Goal: Contribute content: Contribute content

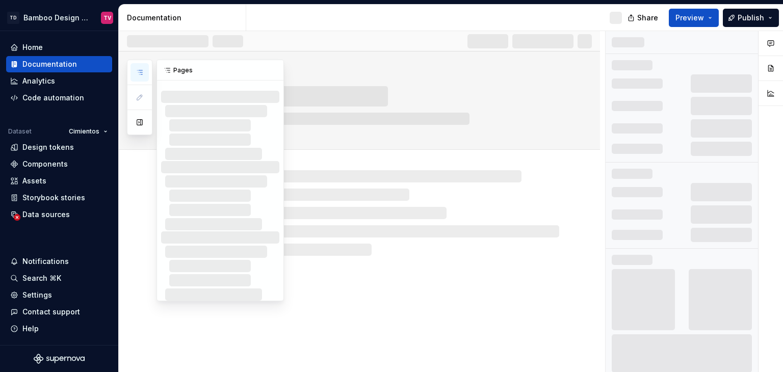
click at [143, 74] on icon "button" at bounding box center [140, 72] width 8 height 8
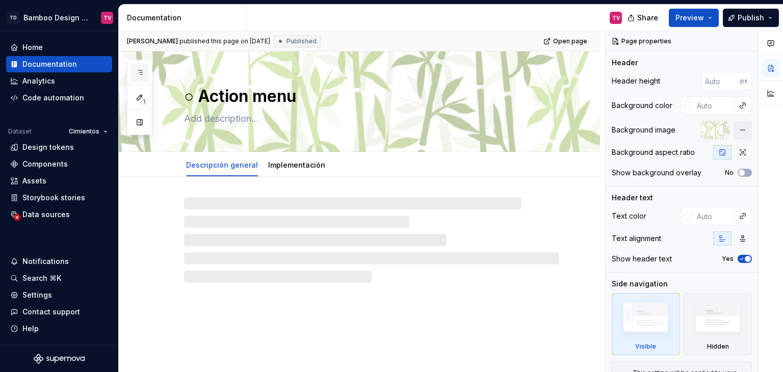
click at [137, 70] on icon "button" at bounding box center [140, 72] width 8 height 8
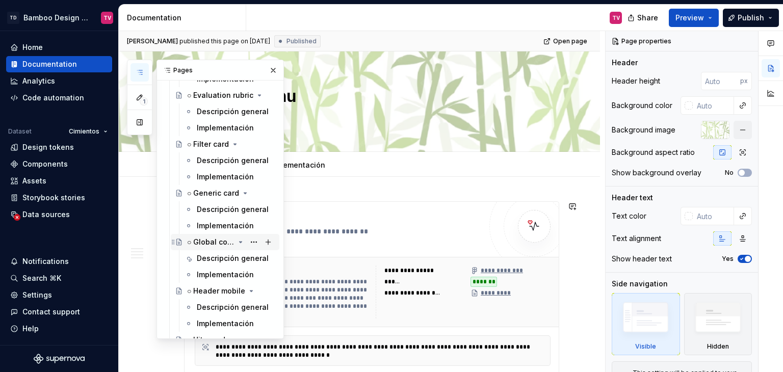
scroll to position [2448, 0]
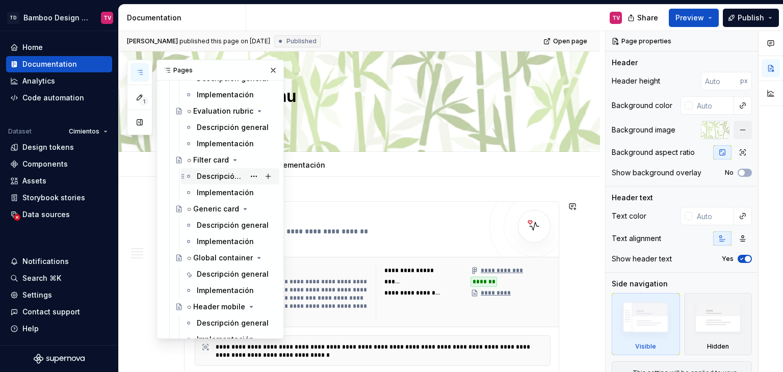
click at [216, 178] on div "Descripción general" at bounding box center [221, 176] width 48 height 10
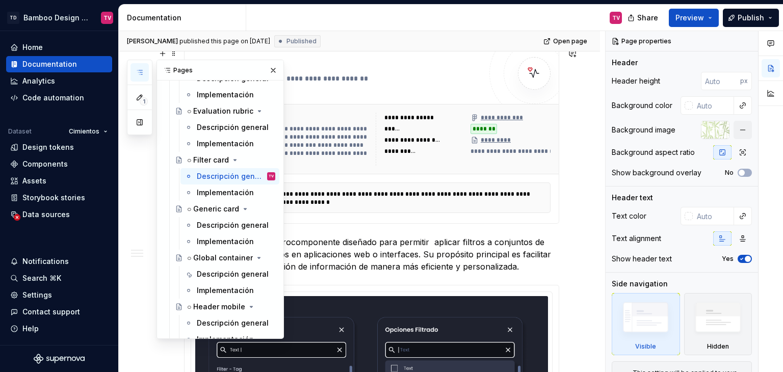
drag, startPoint x: 268, startPoint y: 68, endPoint x: 266, endPoint y: 221, distance: 152.5
click at [268, 68] on button "button" at bounding box center [273, 70] width 14 height 14
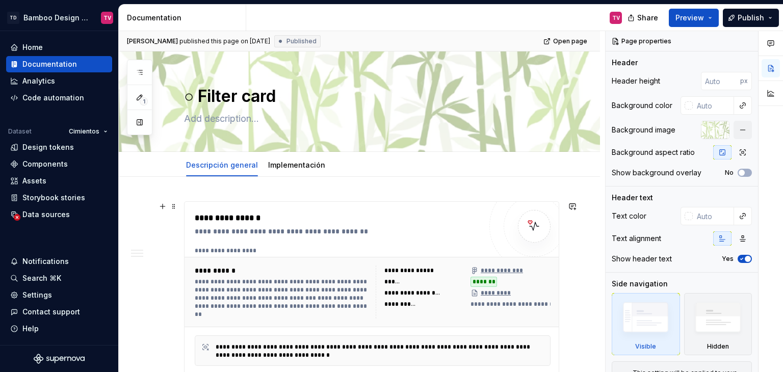
scroll to position [255, 0]
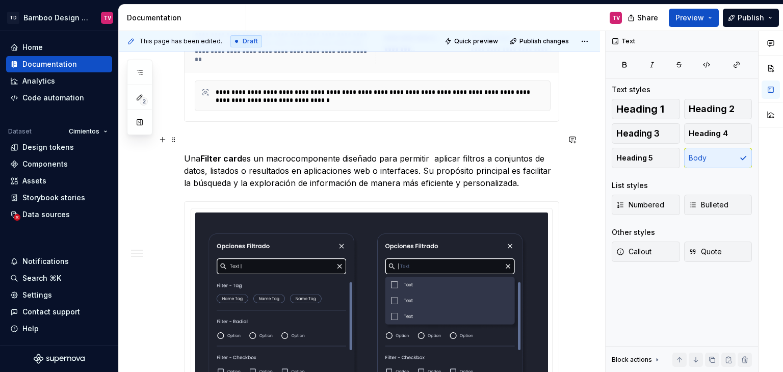
click at [192, 134] on p at bounding box center [371, 140] width 375 height 12
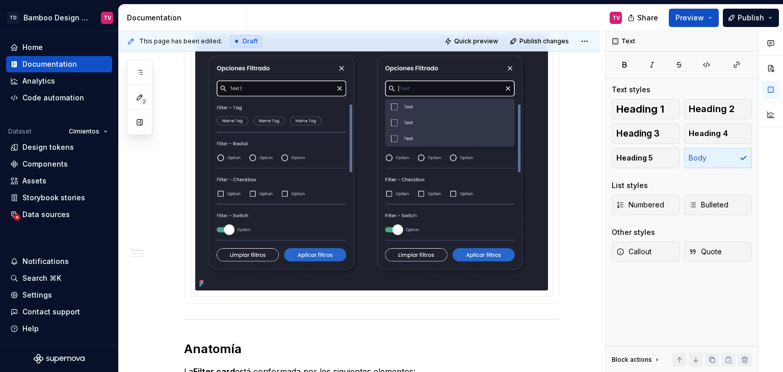
scroll to position [408, 0]
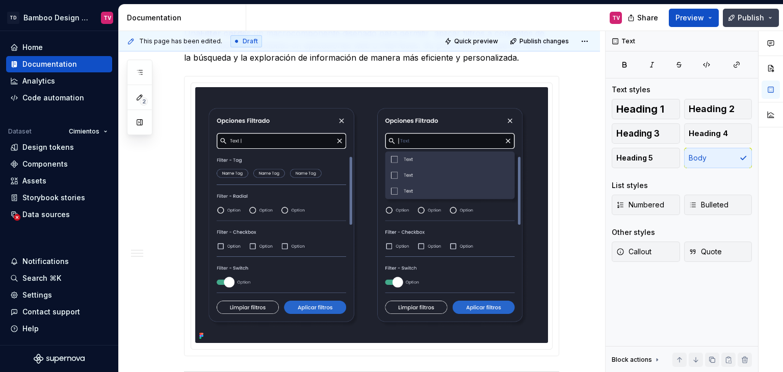
click at [747, 19] on span "Publish" at bounding box center [751, 18] width 27 height 10
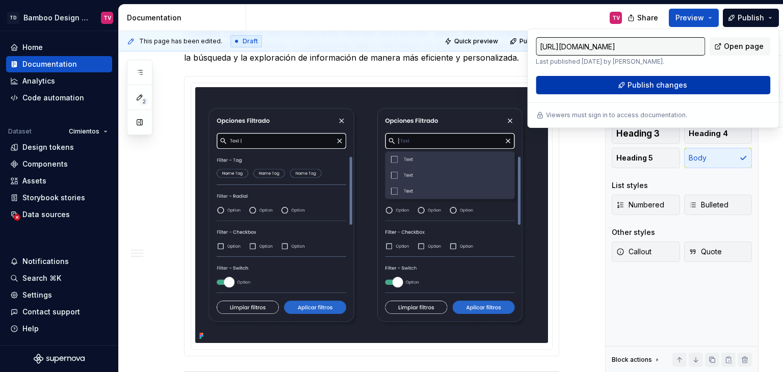
click at [618, 91] on button "Publish changes" at bounding box center [653, 85] width 235 height 18
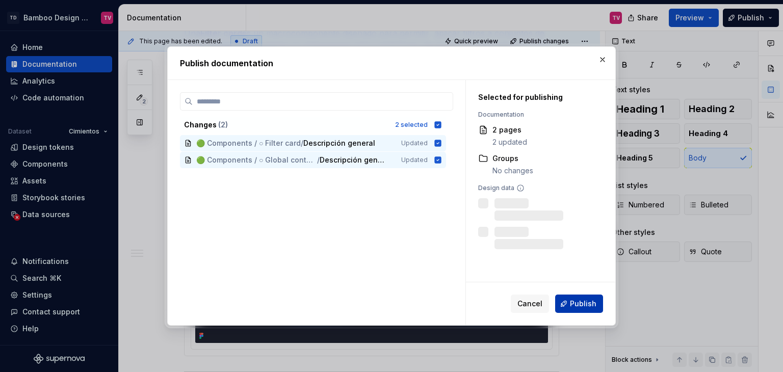
click at [569, 305] on button "Publish" at bounding box center [579, 304] width 48 height 18
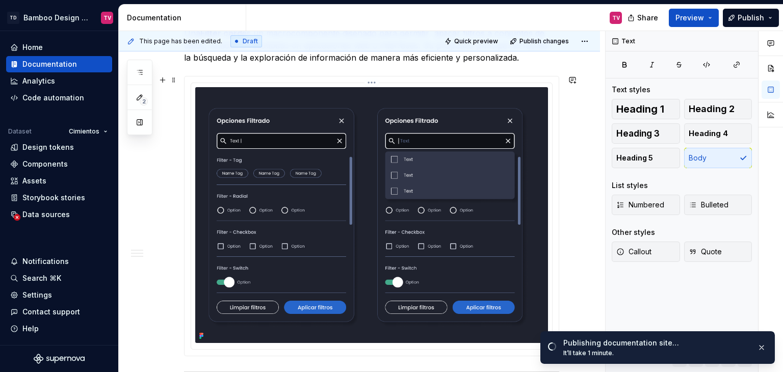
click at [361, 180] on img at bounding box center [371, 215] width 353 height 256
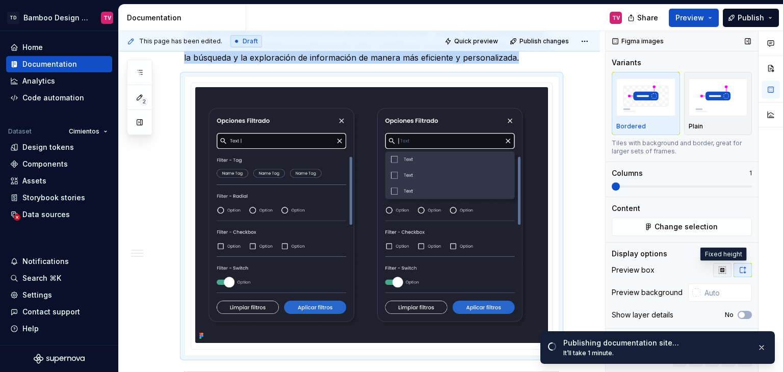
click at [720, 269] on icon "button" at bounding box center [723, 270] width 8 height 8
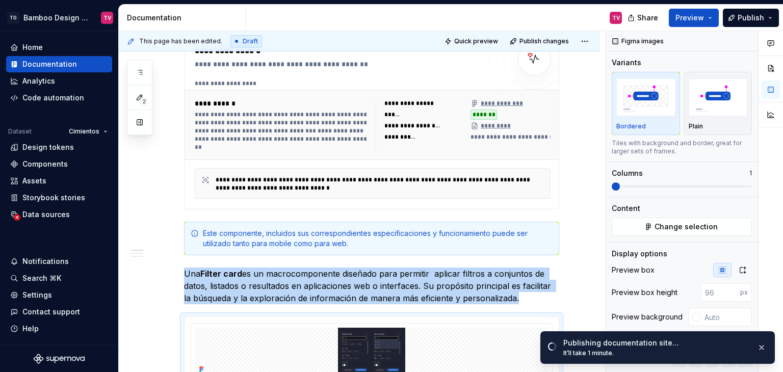
scroll to position [0, 0]
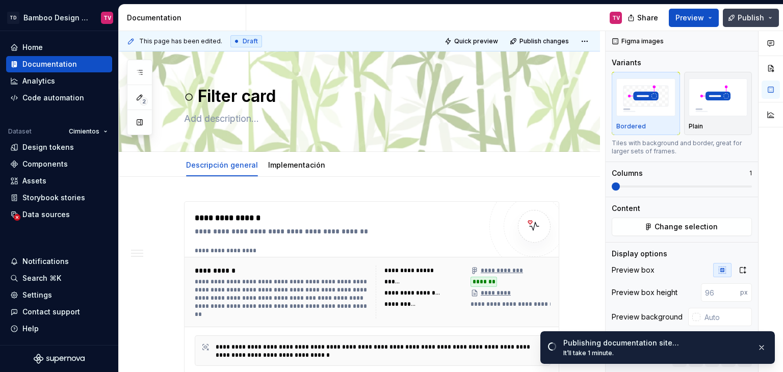
click at [748, 17] on span "Publish" at bounding box center [751, 18] width 27 height 10
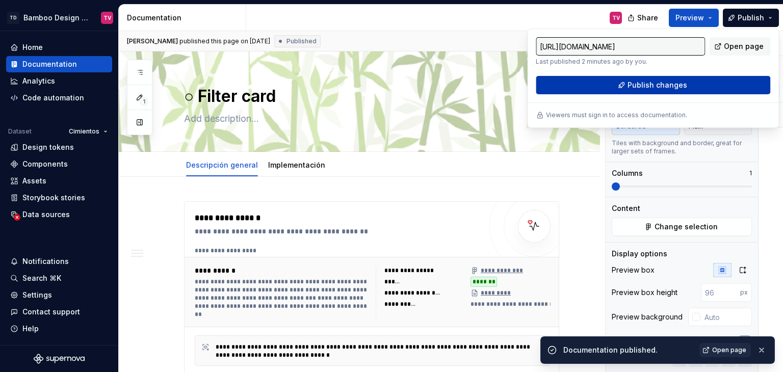
click at [681, 87] on span "Publish changes" at bounding box center [658, 85] width 60 height 10
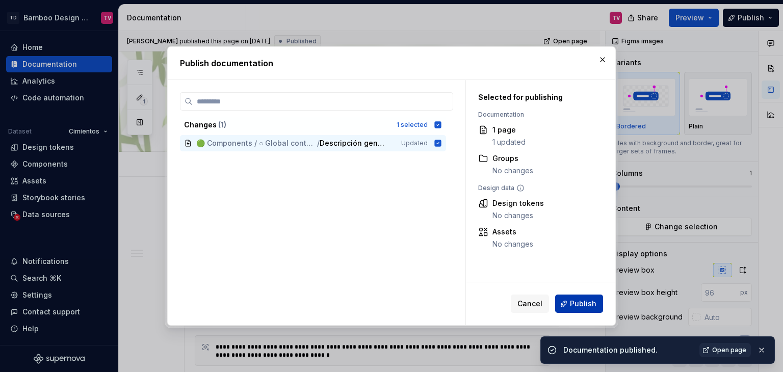
click at [569, 302] on button "Publish" at bounding box center [579, 304] width 48 height 18
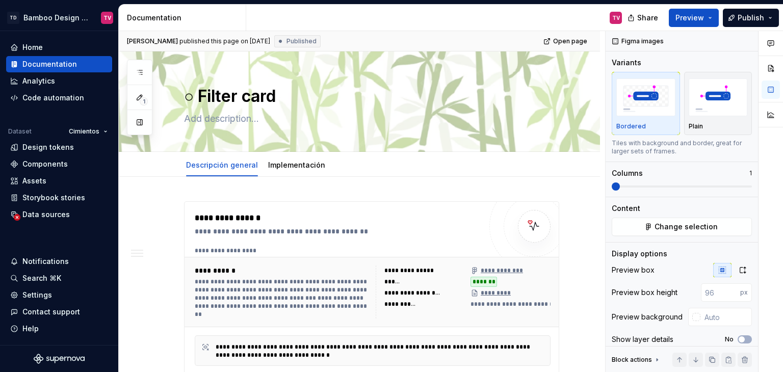
type textarea "*"
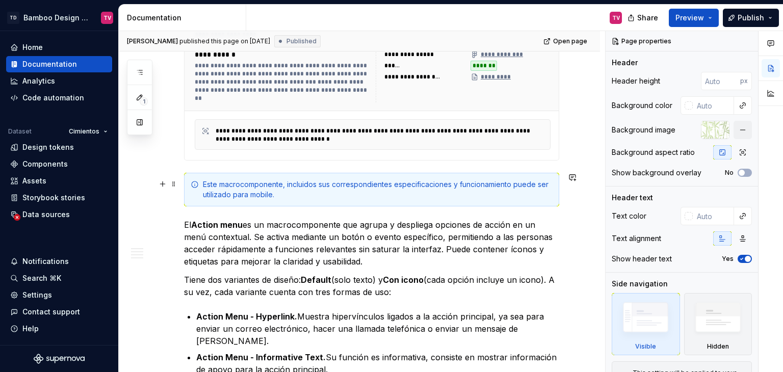
scroll to position [255, 0]
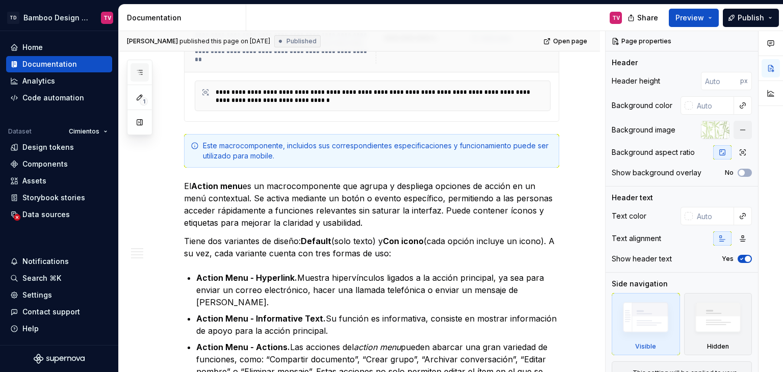
click at [144, 76] on button "button" at bounding box center [140, 72] width 18 height 18
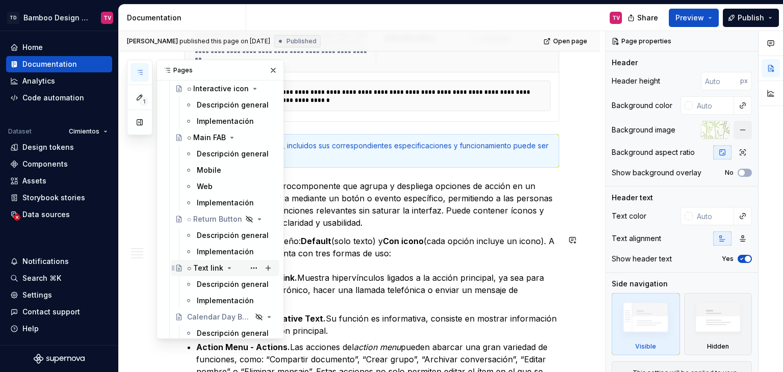
scroll to position [2040, 0]
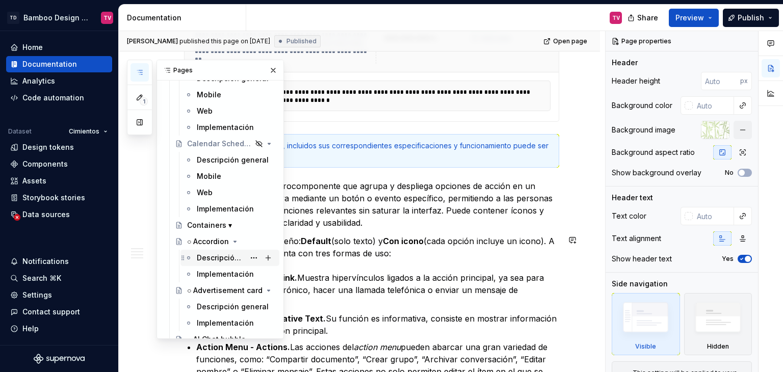
click at [204, 259] on div "Descripción general" at bounding box center [221, 258] width 48 height 10
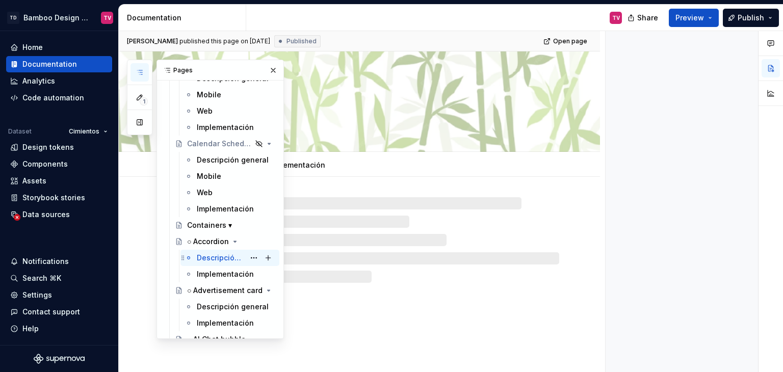
click at [206, 258] on div "Descripción general" at bounding box center [221, 258] width 48 height 10
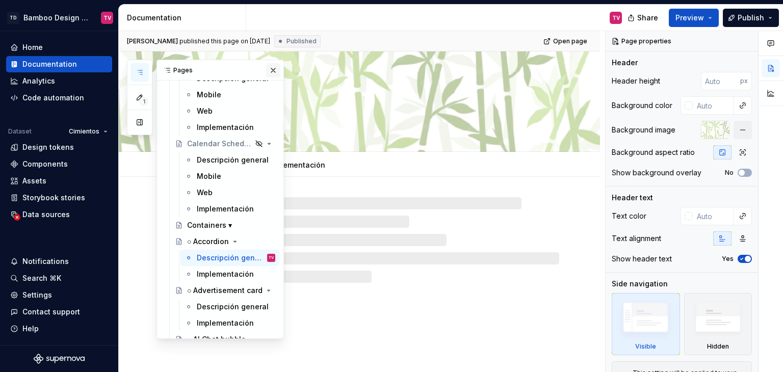
click at [271, 70] on button "button" at bounding box center [273, 70] width 14 height 14
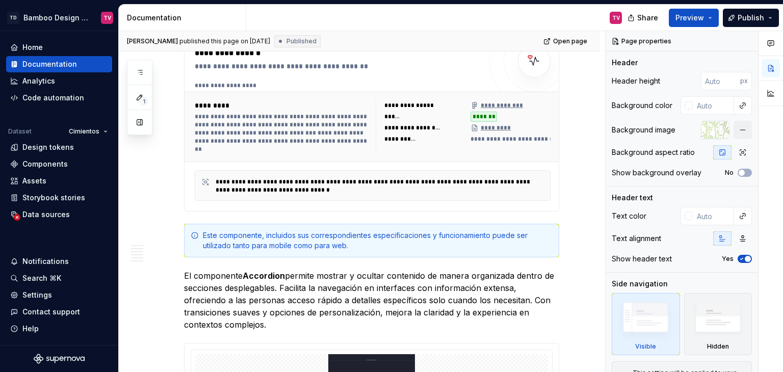
scroll to position [204, 0]
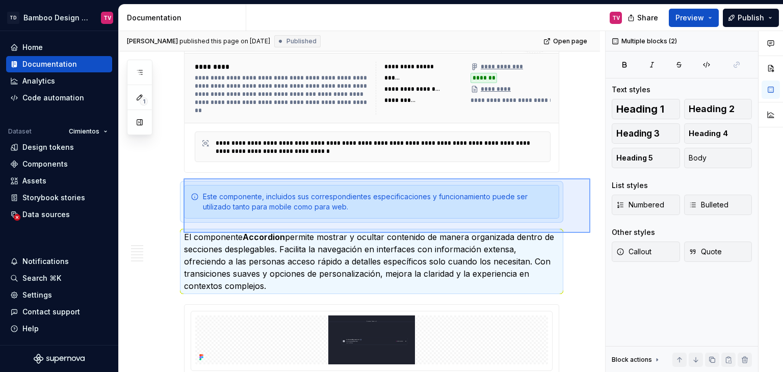
drag, startPoint x: 591, startPoint y: 233, endPoint x: 184, endPoint y: 179, distance: 410.7
click at [184, 179] on div "**********" at bounding box center [362, 202] width 487 height 342
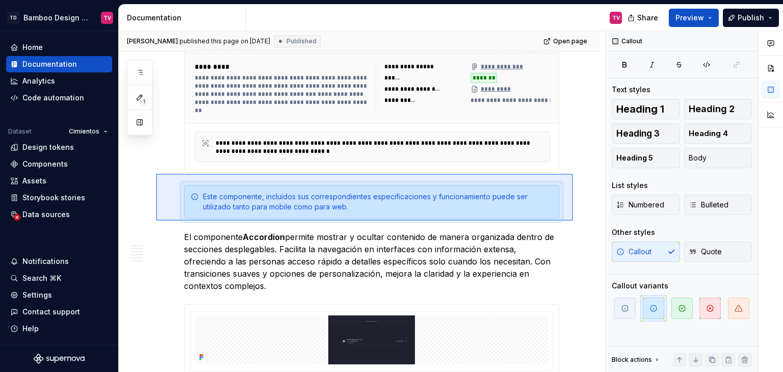
drag, startPoint x: 573, startPoint y: 221, endPoint x: 155, endPoint y: 178, distance: 420.5
click at [155, 178] on div "**********" at bounding box center [362, 202] width 487 height 342
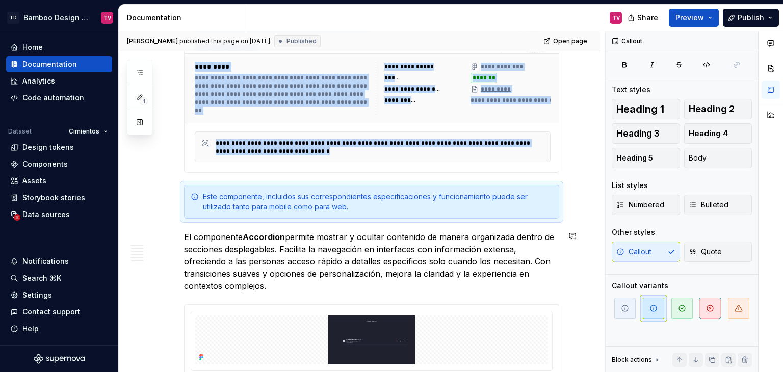
copy div "**********"
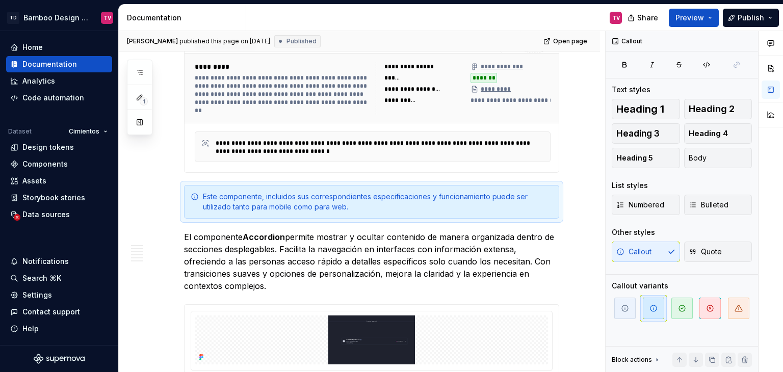
type textarea "*"
